Goal: Use online tool/utility: Utilize a website feature to perform a specific function

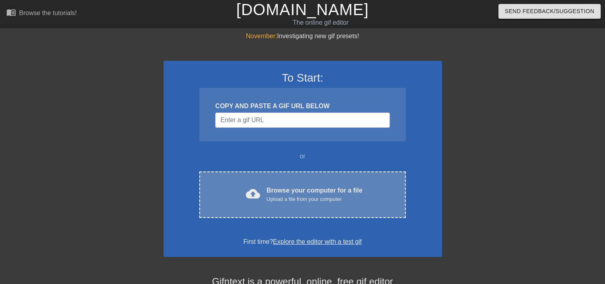
click at [293, 197] on div "Upload a file from your computer" at bounding box center [315, 199] width 96 height 8
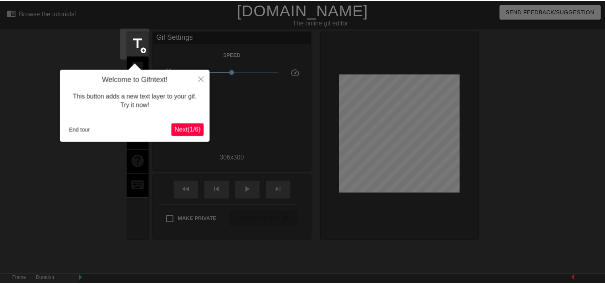
scroll to position [19, 0]
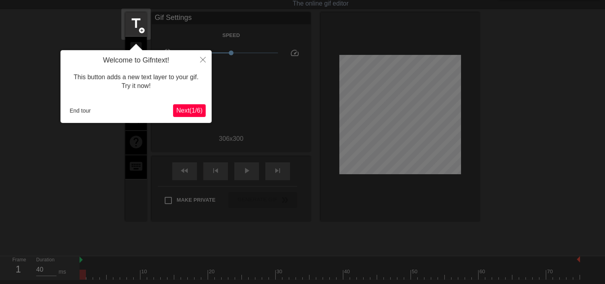
click at [186, 112] on span "Next ( 1 / 6 )" at bounding box center [189, 110] width 26 height 7
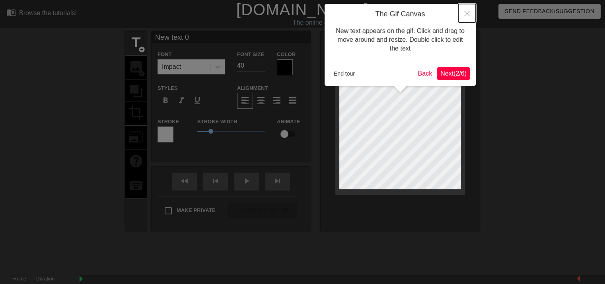
click at [465, 11] on icon "Close" at bounding box center [468, 14] width 6 height 6
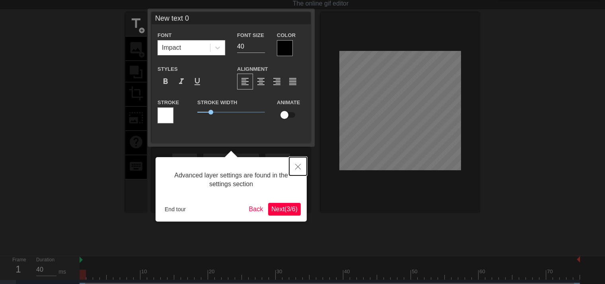
click at [299, 170] on button "Close" at bounding box center [298, 166] width 18 height 18
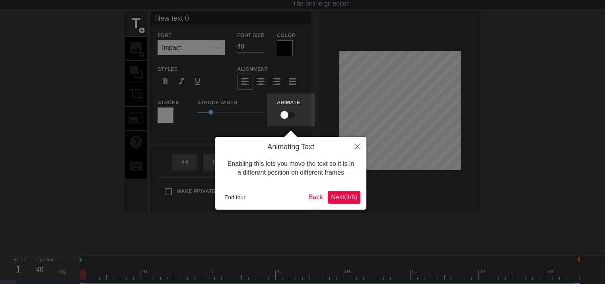
scroll to position [0, 0]
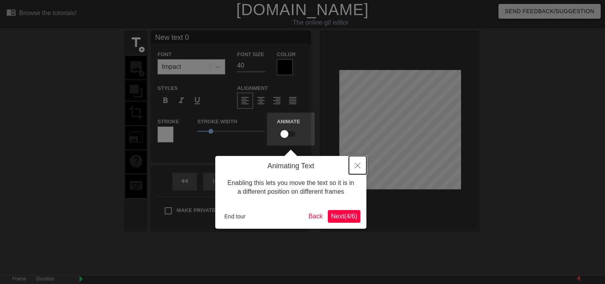
click at [354, 163] on button "Close" at bounding box center [358, 165] width 18 height 18
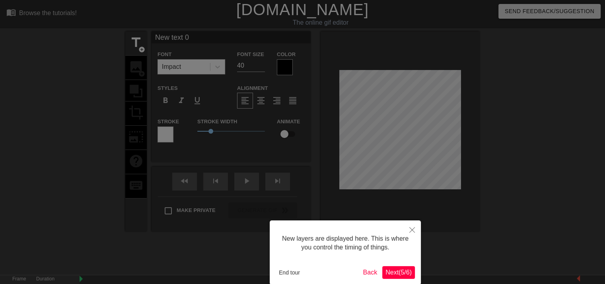
scroll to position [40, 0]
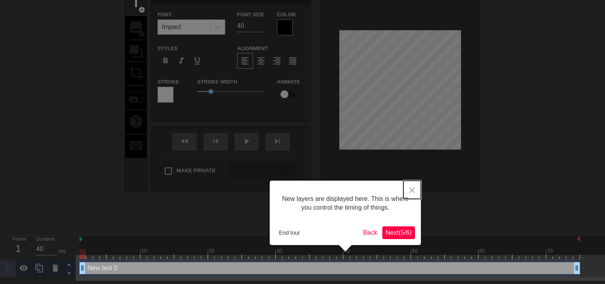
click at [418, 190] on button "Close" at bounding box center [413, 190] width 18 height 18
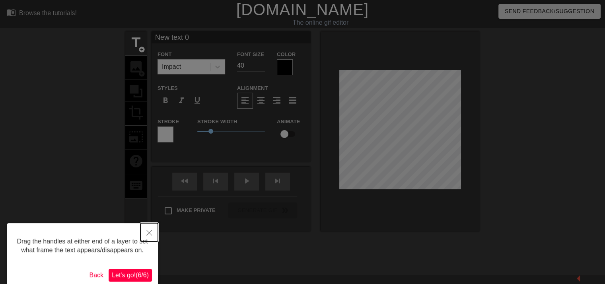
click at [150, 233] on icon "Close" at bounding box center [149, 233] width 6 height 6
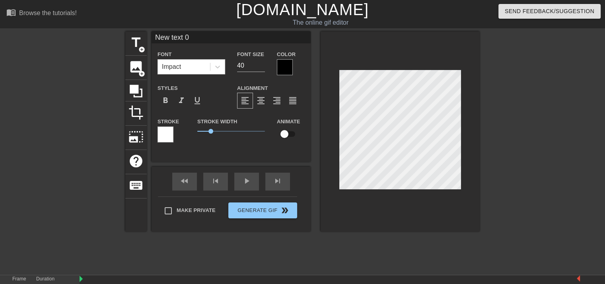
type input "Newtext 0"
type textarea "Newtext 0"
type input "Netext 0"
type textarea "Netext 0"
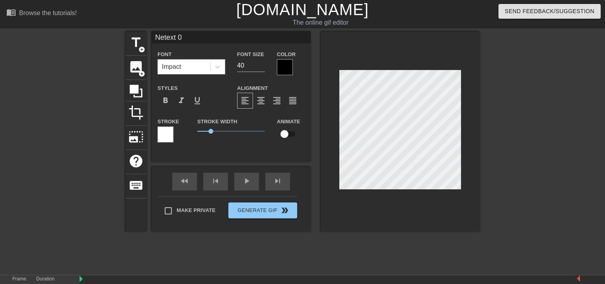
click at [236, 123] on div "title add_circle image add_circle crop photo_size_select_large help keyboard Ne…" at bounding box center [302, 131] width 355 height 200
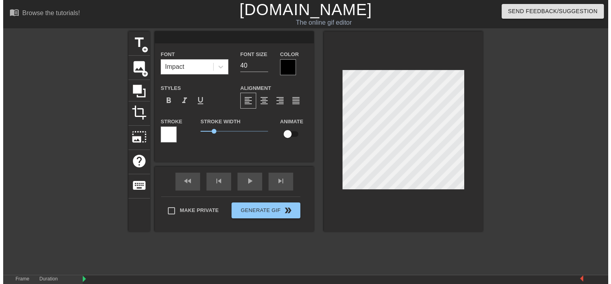
scroll to position [1, 0]
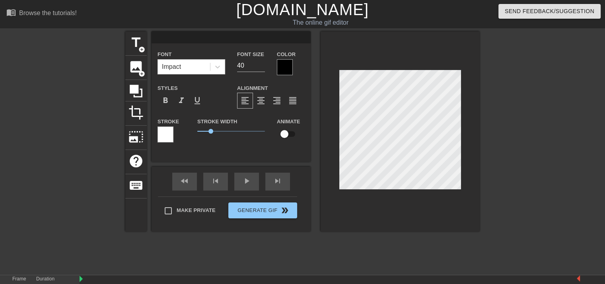
click at [559, 126] on div at bounding box center [549, 150] width 119 height 239
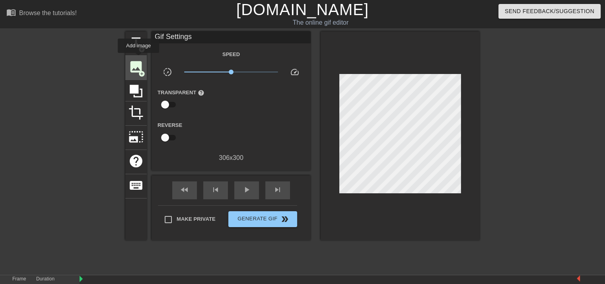
click at [139, 59] on span "image" at bounding box center [136, 66] width 15 height 15
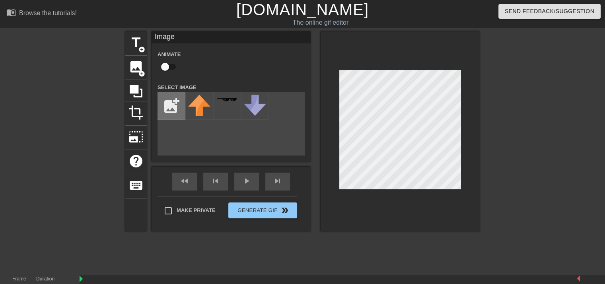
click at [178, 107] on input "file" at bounding box center [171, 105] width 27 height 27
type input "C:\fakepath\pass.png"
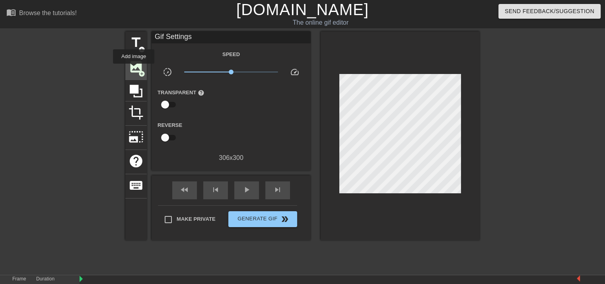
click at [134, 69] on span "image" at bounding box center [136, 66] width 15 height 15
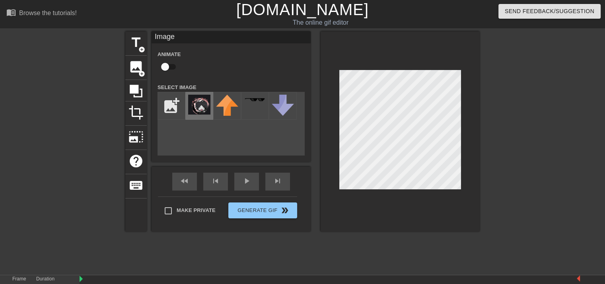
click at [199, 104] on img at bounding box center [199, 105] width 22 height 20
click at [497, 197] on div "title add_circle image add_circle crop photo_size_select_large help keyboard Im…" at bounding box center [302, 150] width 605 height 239
click at [561, 121] on div at bounding box center [549, 150] width 119 height 239
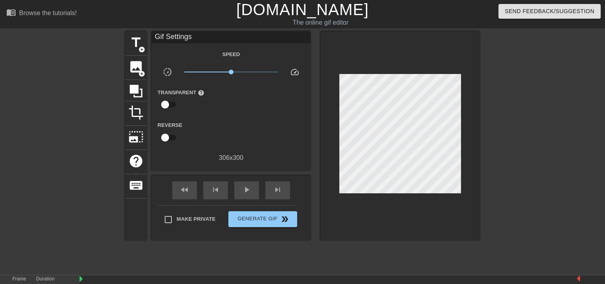
click at [546, 152] on div at bounding box center [549, 150] width 119 height 239
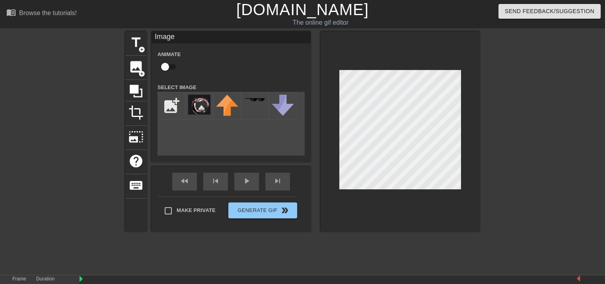
click at [551, 120] on div at bounding box center [549, 150] width 119 height 239
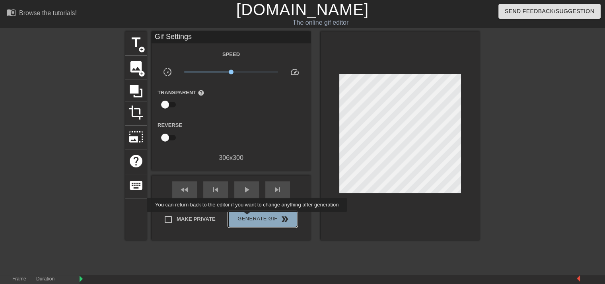
click at [248, 218] on span "Generate Gif double_arrow" at bounding box center [263, 220] width 63 height 10
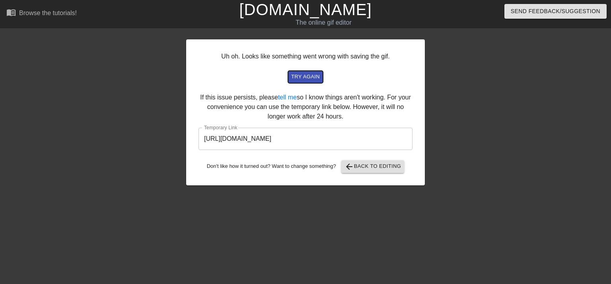
click at [302, 74] on span "try again" at bounding box center [305, 76] width 29 height 9
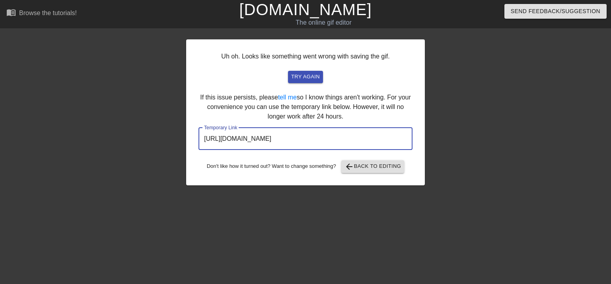
click at [301, 137] on input "[URL][DOMAIN_NAME]" at bounding box center [306, 139] width 214 height 22
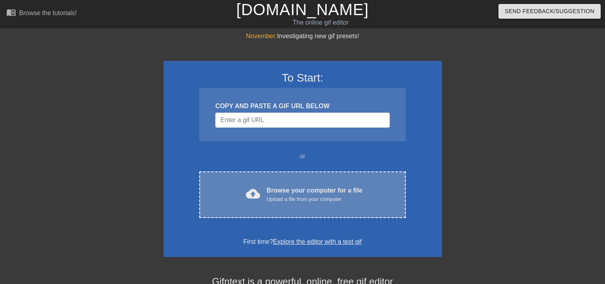
click at [258, 185] on div "cloud_upload Browse your computer for a file Upload a file from your computer C…" at bounding box center [302, 195] width 206 height 47
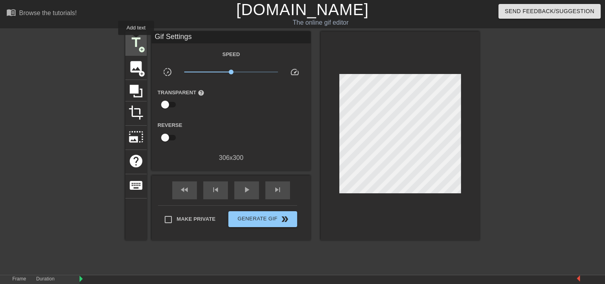
click at [136, 41] on span "title" at bounding box center [136, 42] width 15 height 15
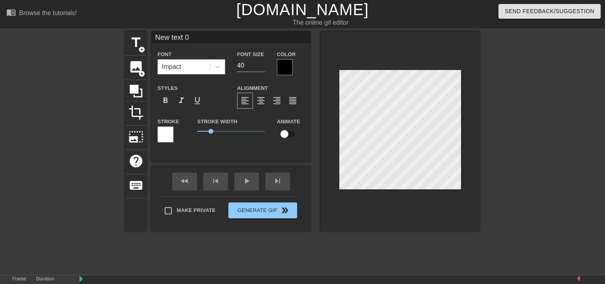
click at [205, 66] on div "Impact" at bounding box center [184, 67] width 52 height 14
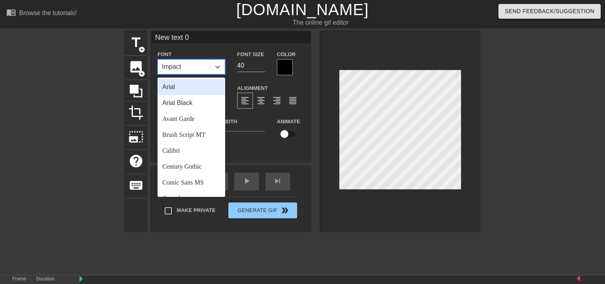
click at [205, 66] on div "Impact" at bounding box center [184, 67] width 52 height 14
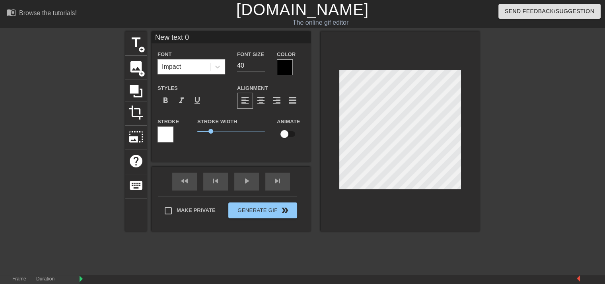
scroll to position [1, 2]
type input "N"
type textarea "N"
type input "J"
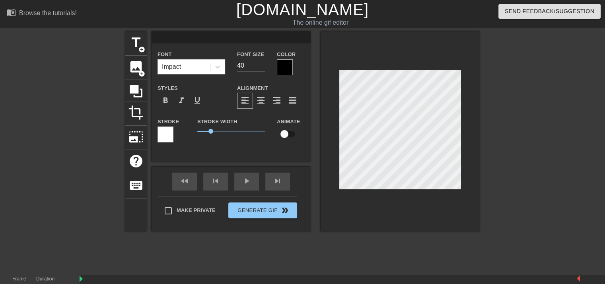
type textarea "J"
type input "Jo"
type textarea "Jo"
type input "Jor"
type textarea "Jor"
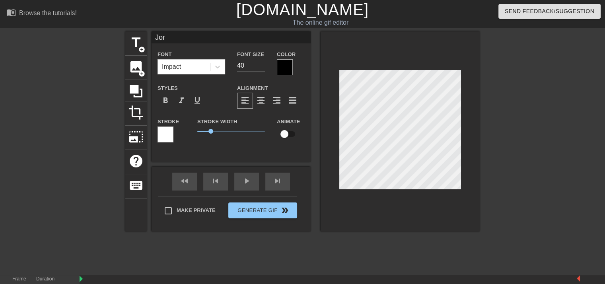
type input "Jord"
type textarea "Jord"
type input "Jorda"
type textarea "Jorda"
type input "Jordan"
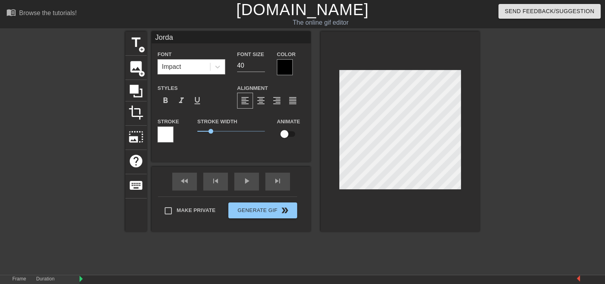
type textarea "Jordan"
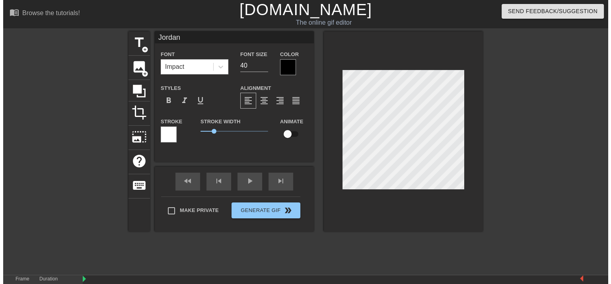
scroll to position [1, 1]
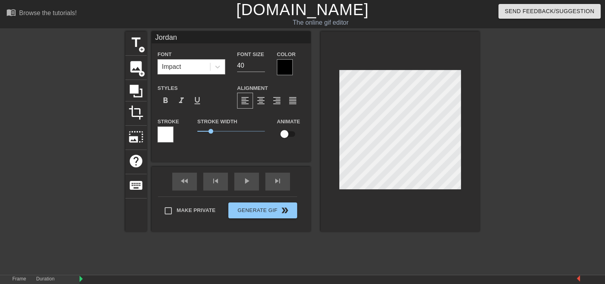
click at [574, 132] on div at bounding box center [549, 150] width 119 height 239
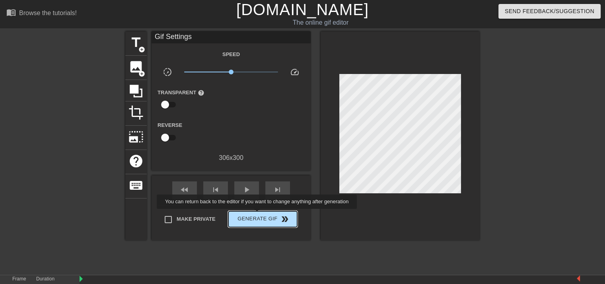
click at [258, 215] on span "Generate Gif double_arrow" at bounding box center [263, 220] width 63 height 10
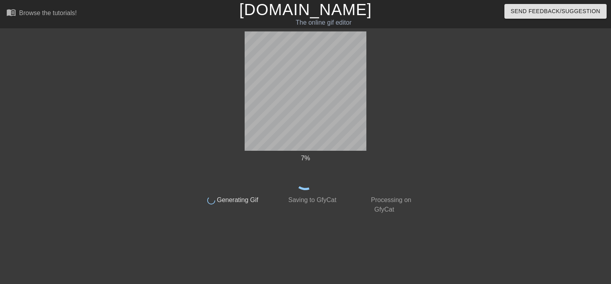
drag, startPoint x: 292, startPoint y: 177, endPoint x: 540, endPoint y: 147, distance: 249.8
click at [540, 147] on div at bounding box center [487, 150] width 119 height 239
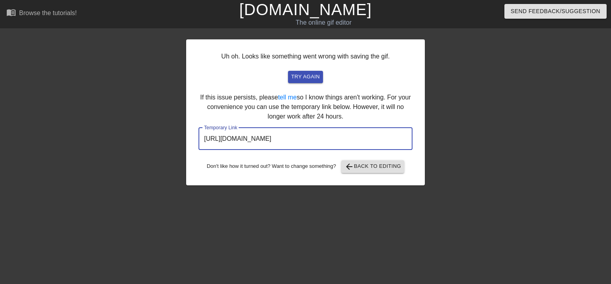
click at [304, 146] on input "https://www.gifntext.com/temp_generations/5GA4ruYF.gif" at bounding box center [306, 139] width 214 height 22
